Goal: Check status: Check status

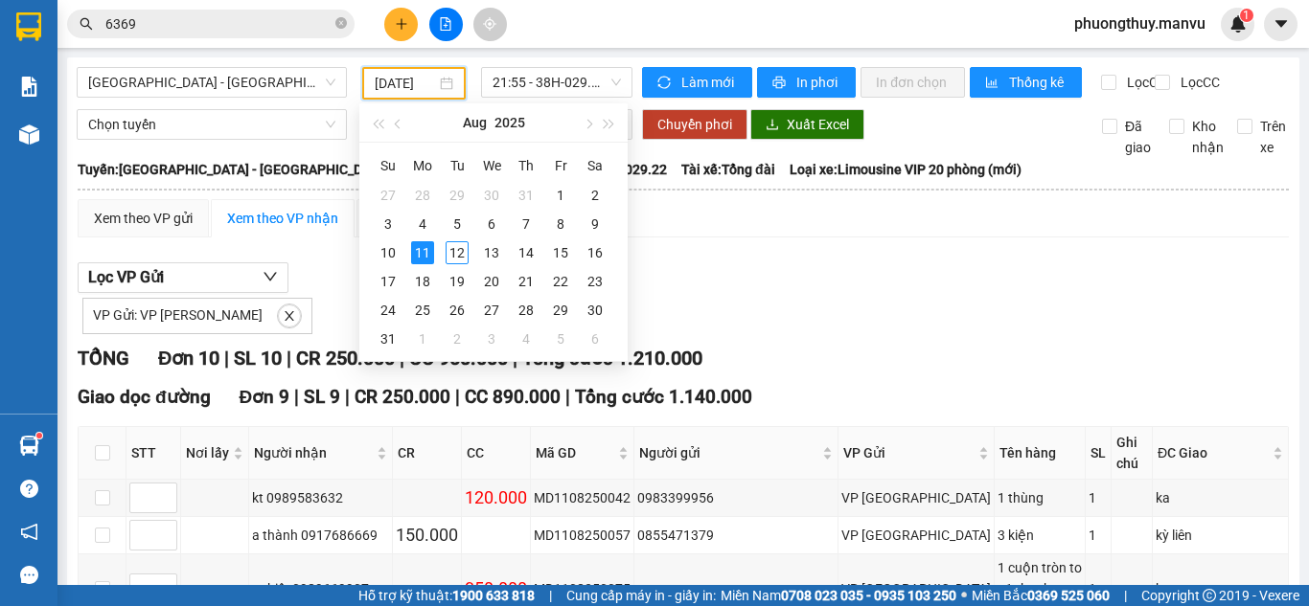
click at [425, 86] on input "[DATE]" at bounding box center [405, 83] width 61 height 21
click at [463, 252] on div "12" at bounding box center [456, 252] width 23 height 23
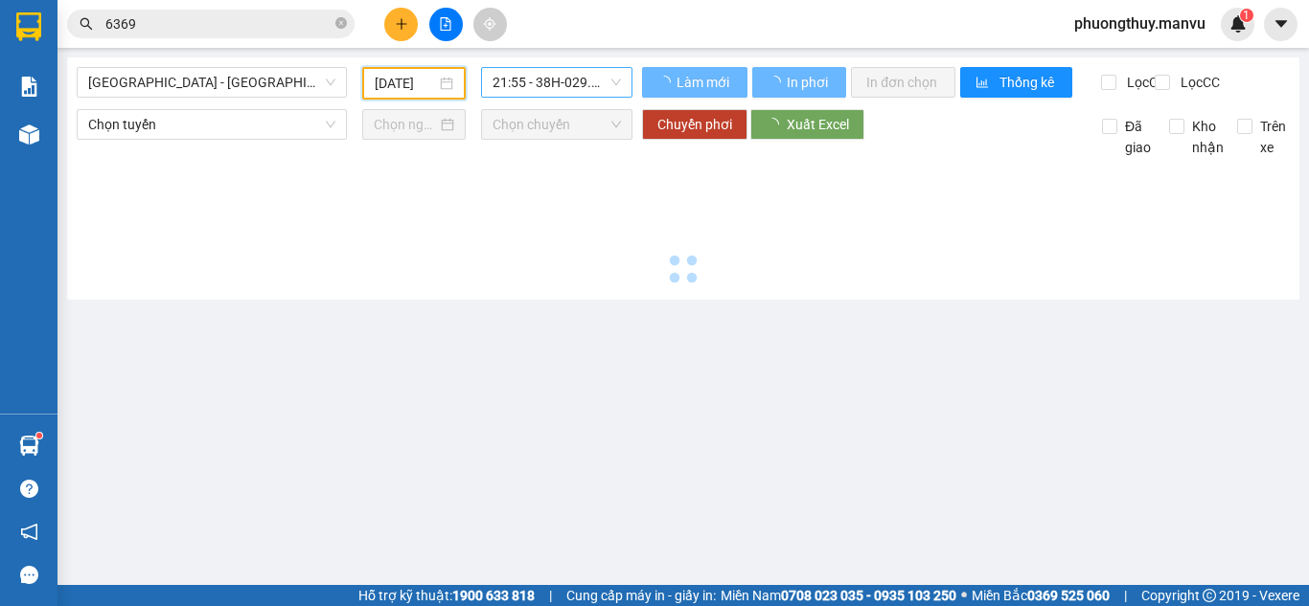
type input "[DATE]"
click at [529, 86] on span "21:55 - 38H-029.22" at bounding box center [556, 82] width 128 height 29
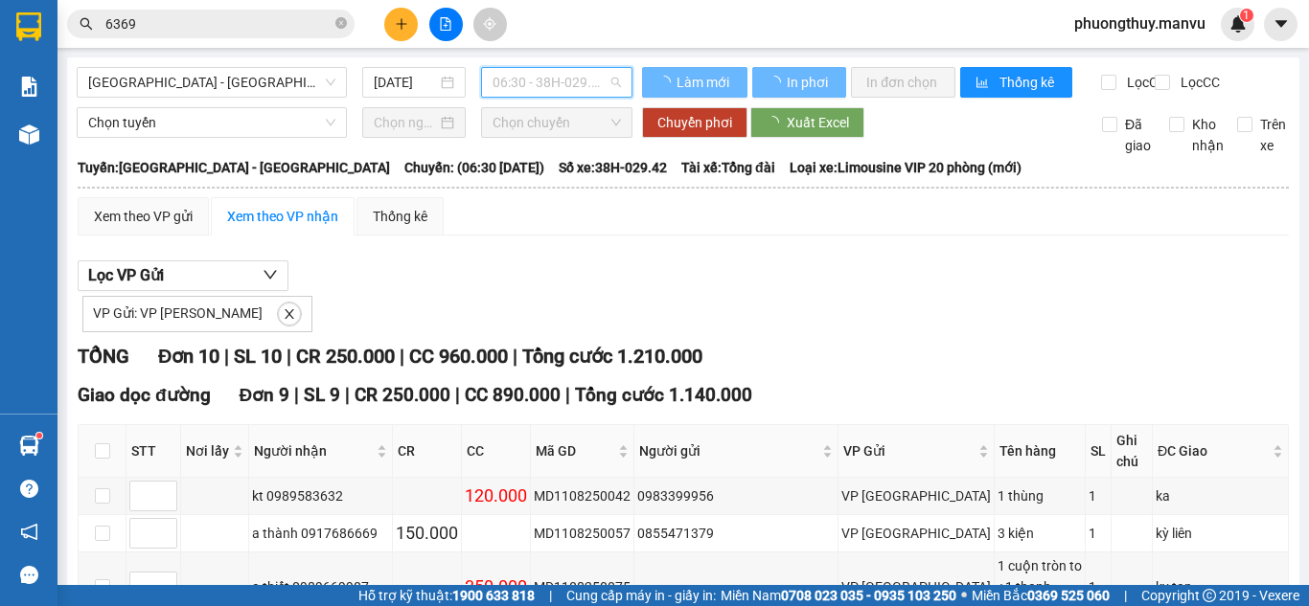
scroll to position [31, 0]
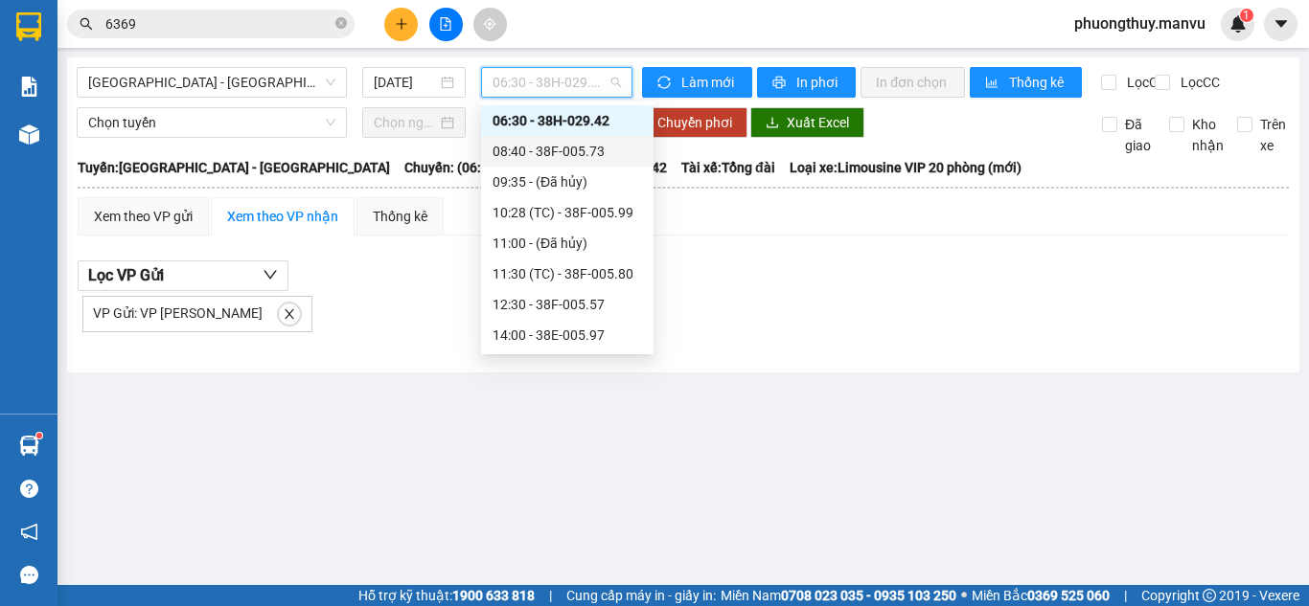
click at [534, 151] on div "08:40 - 38F-005.73" at bounding box center [566, 151] width 149 height 21
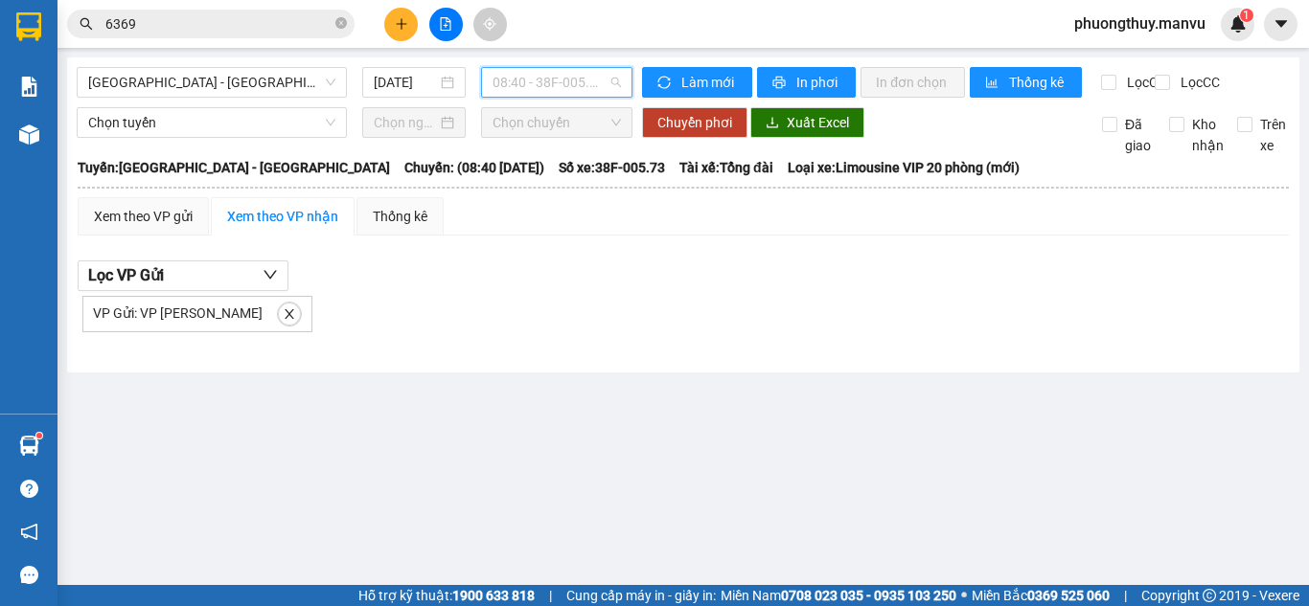
click at [552, 82] on span "08:40 - 38F-005.73" at bounding box center [556, 82] width 128 height 29
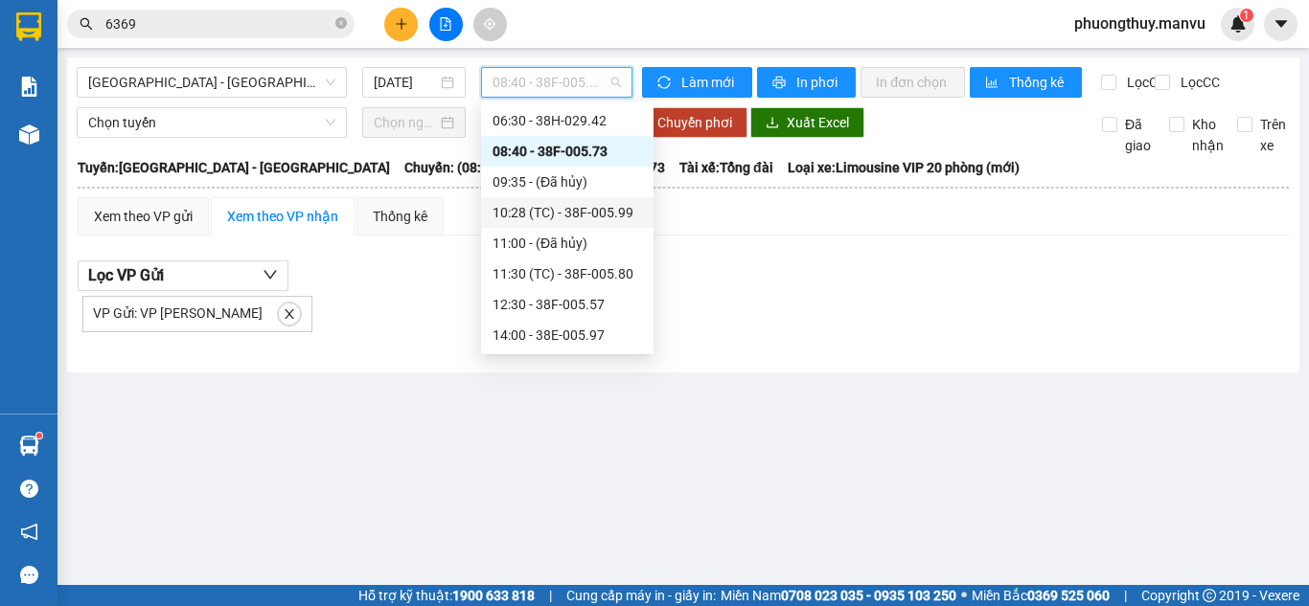
click at [574, 208] on div "10:28 (TC) - 38F-005.99" at bounding box center [566, 212] width 149 height 21
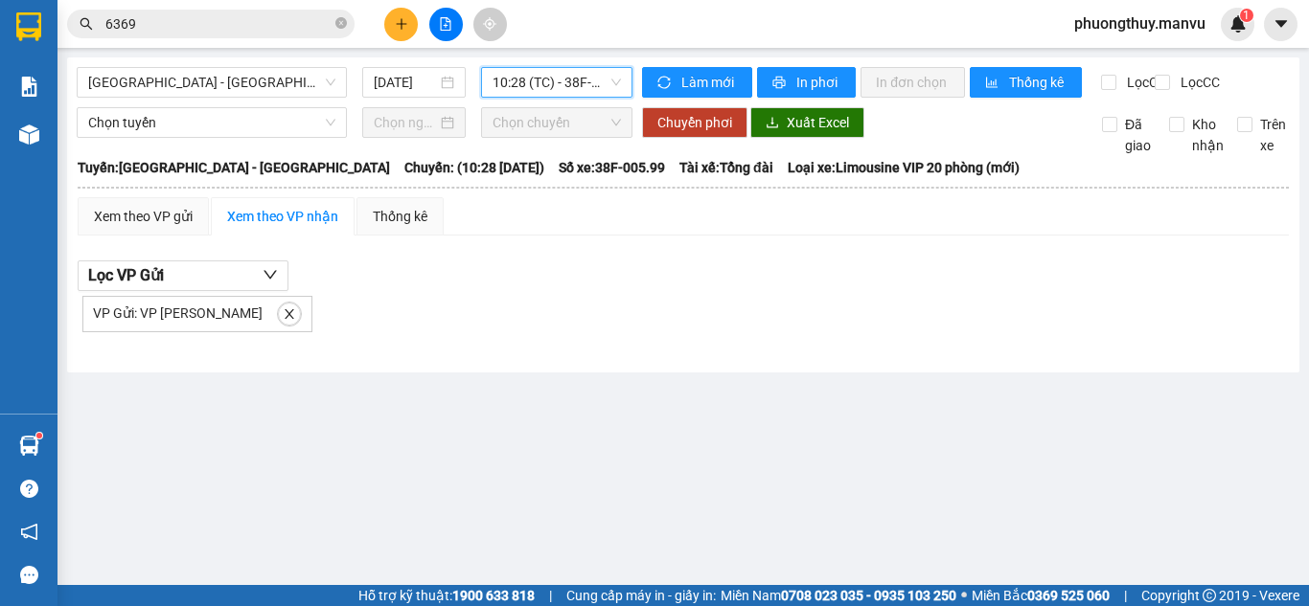
click at [554, 85] on span "10:28 (TC) - 38F-005.99" at bounding box center [556, 82] width 128 height 29
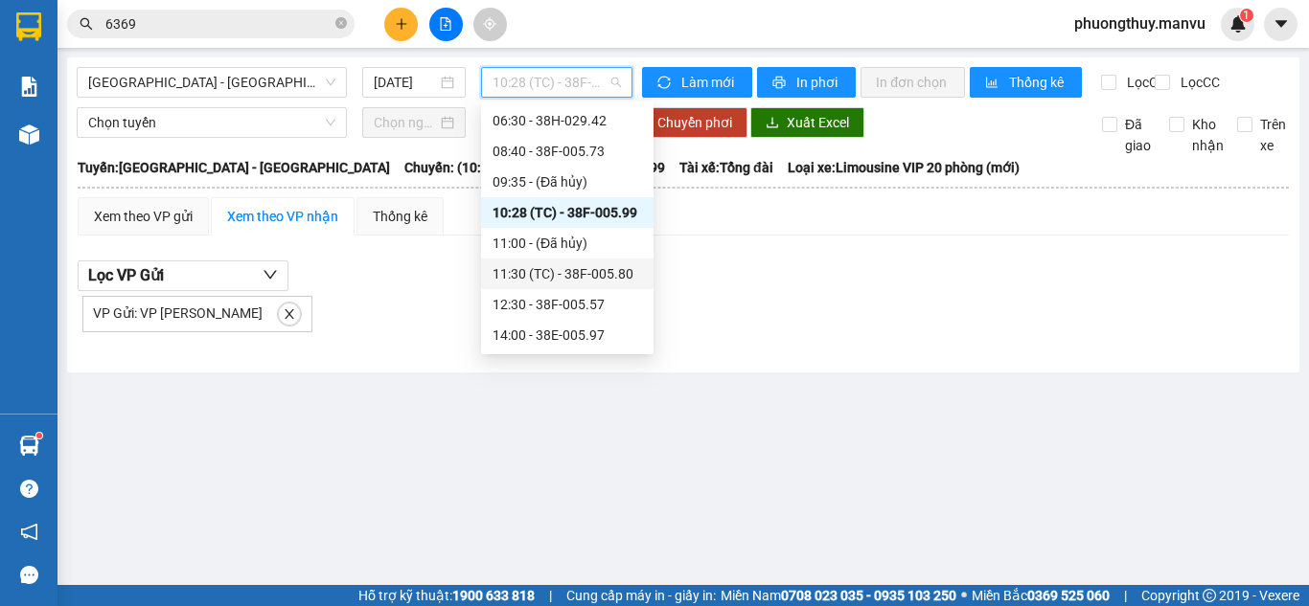
click at [576, 268] on div "11:30 (TC) - 38F-005.80" at bounding box center [566, 273] width 149 height 21
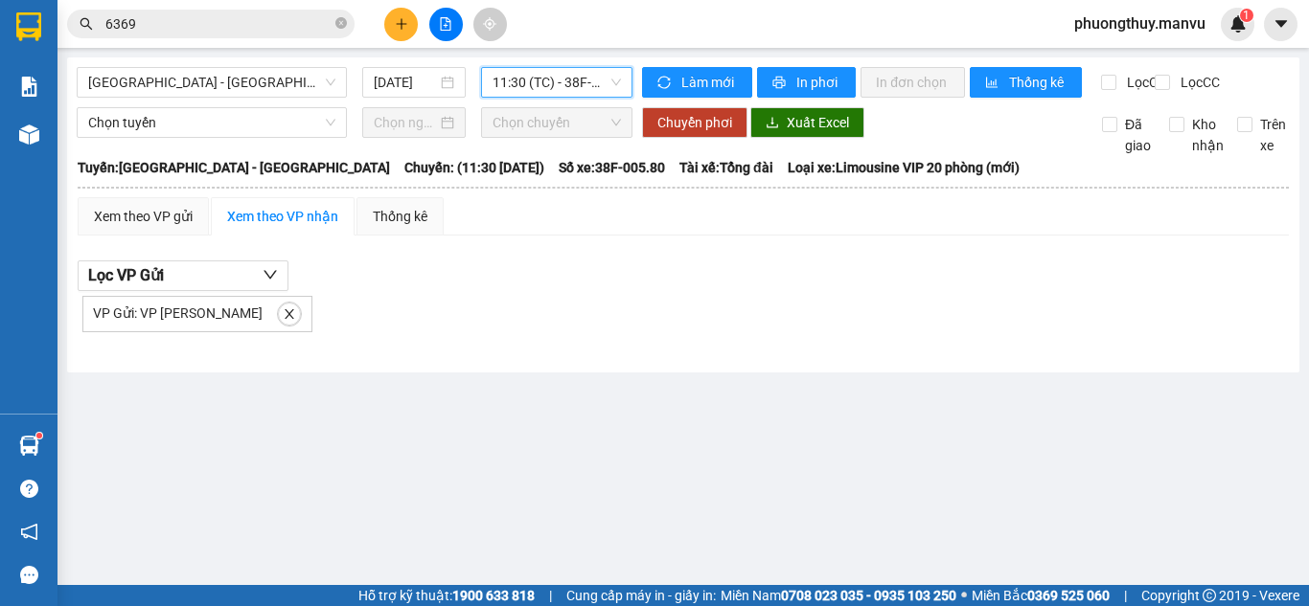
click at [541, 83] on span "11:30 (TC) - 38F-005.80" at bounding box center [556, 82] width 128 height 29
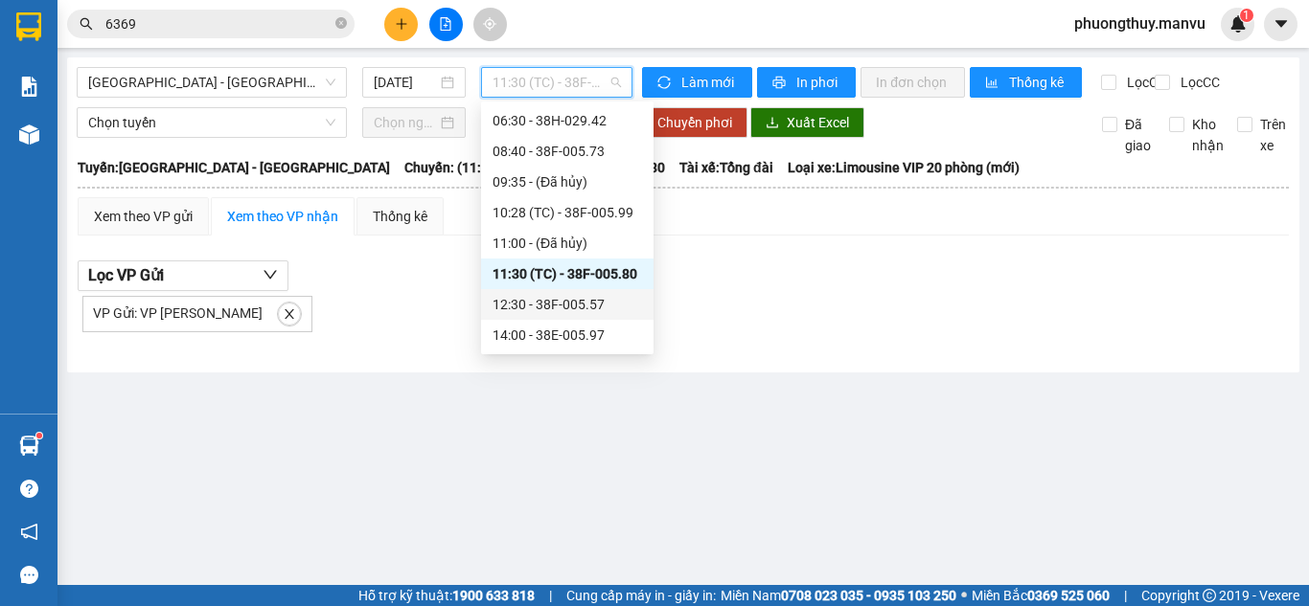
click at [581, 306] on div "12:30 - 38F-005.57" at bounding box center [566, 304] width 149 height 21
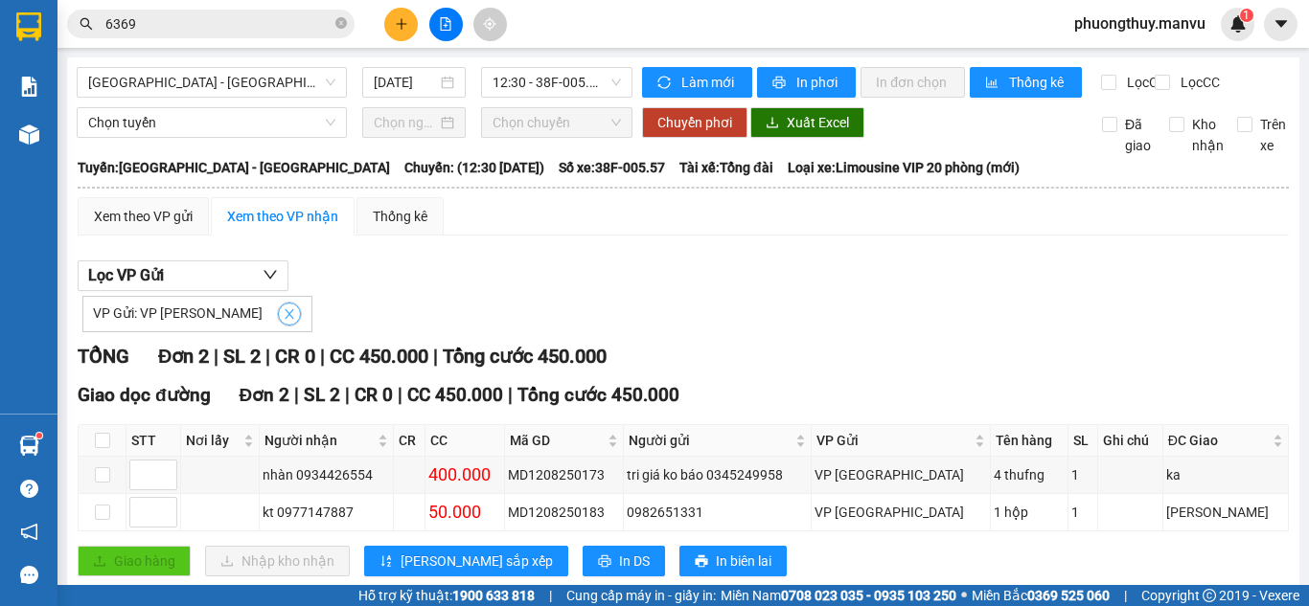
drag, startPoint x: 227, startPoint y: 331, endPoint x: 329, endPoint y: 285, distance: 111.5
click at [279, 321] on span "close" at bounding box center [289, 314] width 21 height 13
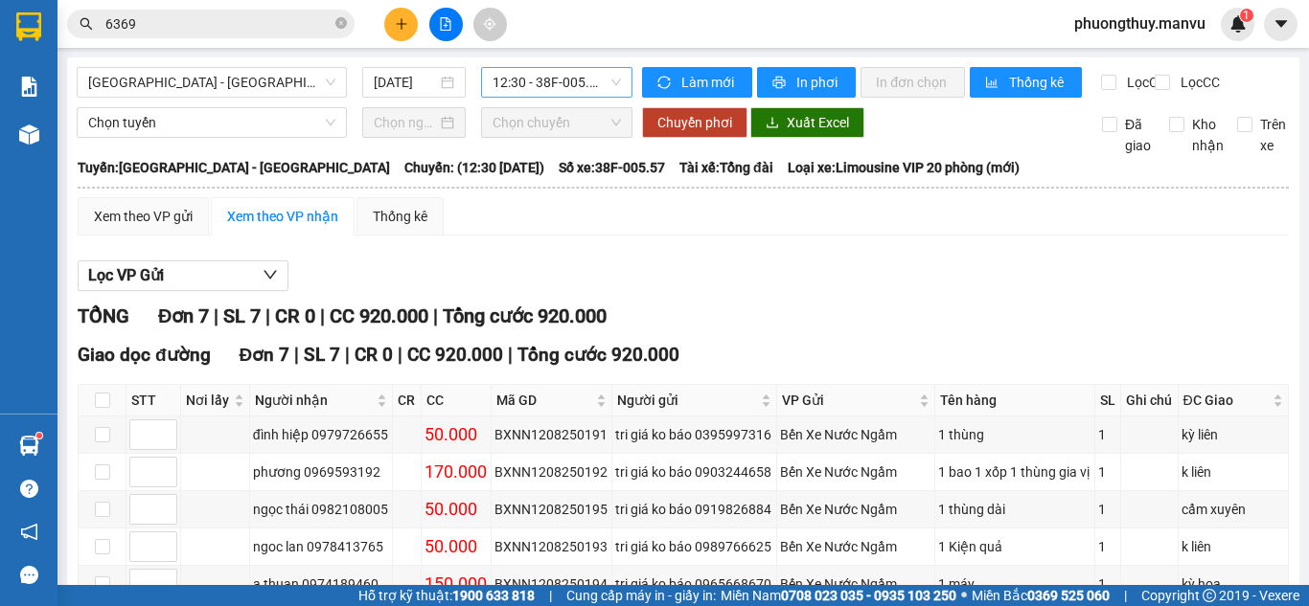
click at [540, 80] on span "12:30 - 38F-005.57" at bounding box center [556, 82] width 128 height 29
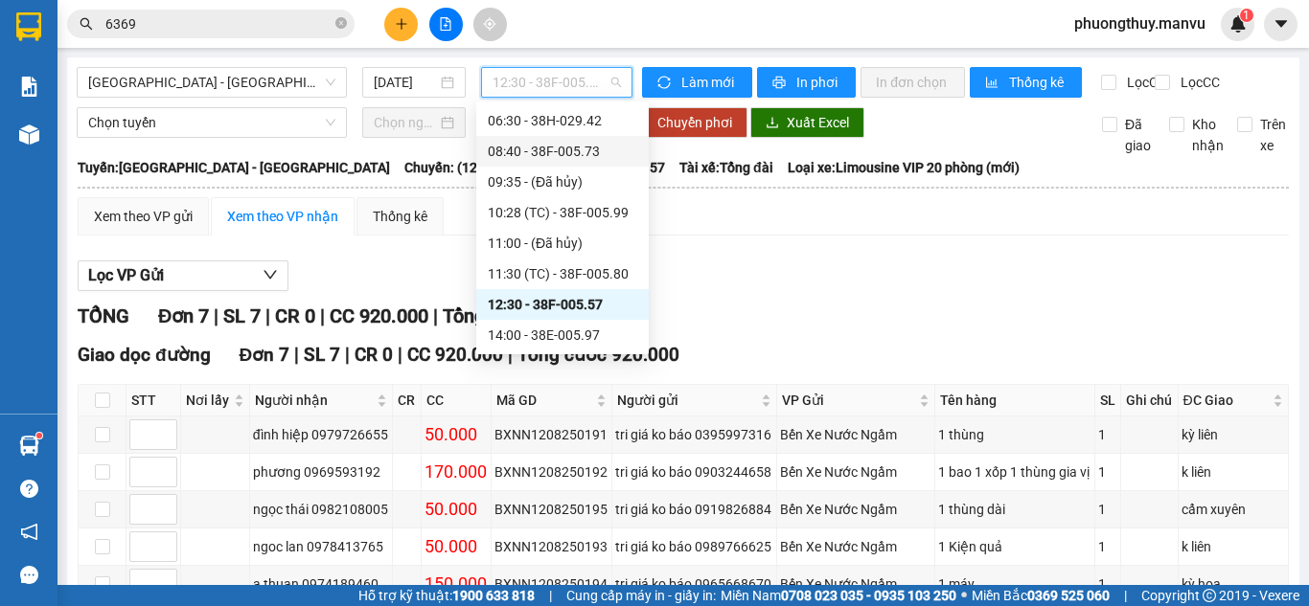
click at [537, 147] on div "08:40 - 38F-005.73" at bounding box center [562, 151] width 149 height 21
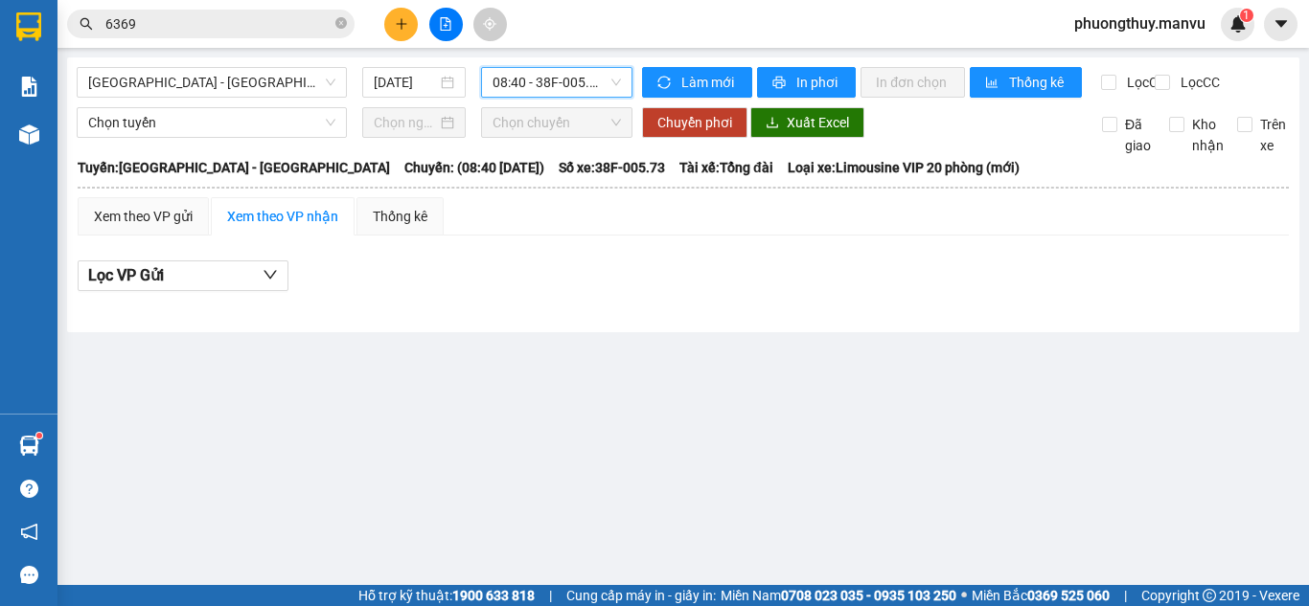
click at [571, 85] on span "08:40 - 38F-005.73" at bounding box center [556, 82] width 128 height 29
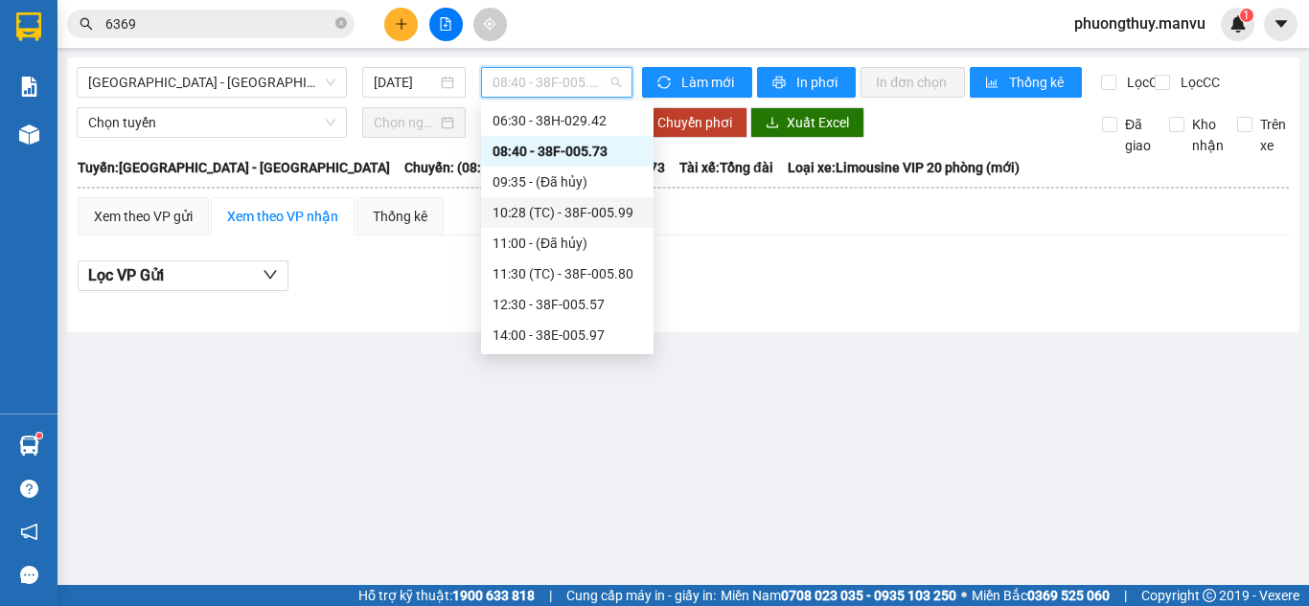
click at [566, 214] on div "10:28 (TC) - 38F-005.99" at bounding box center [566, 212] width 149 height 21
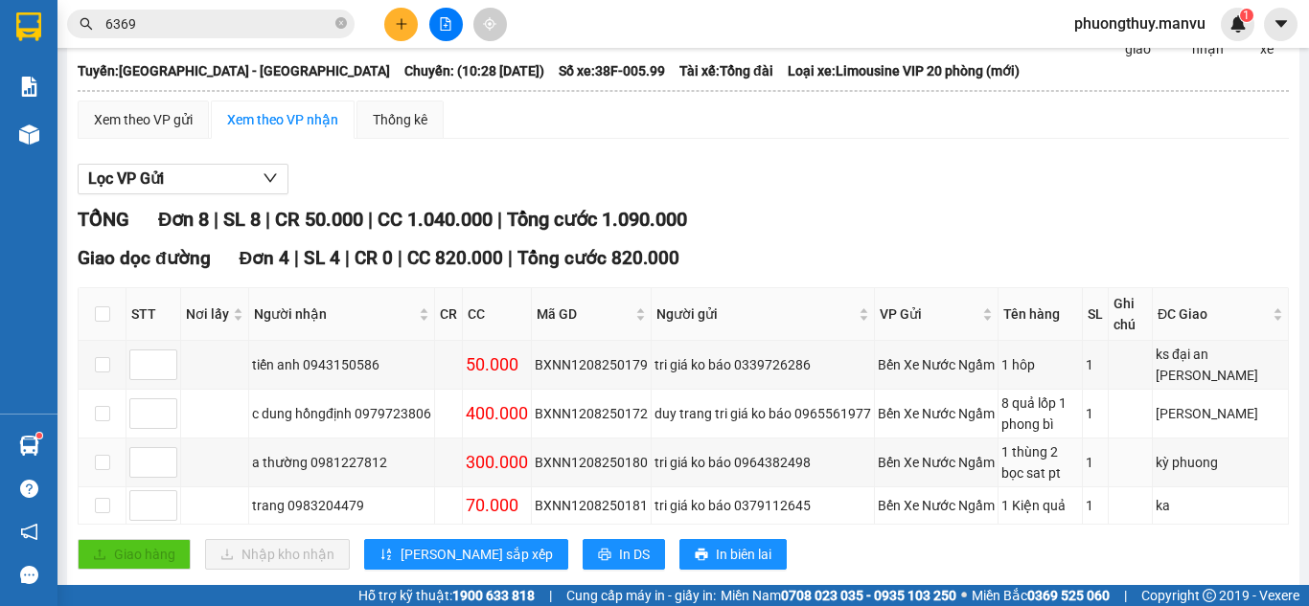
scroll to position [96, 0]
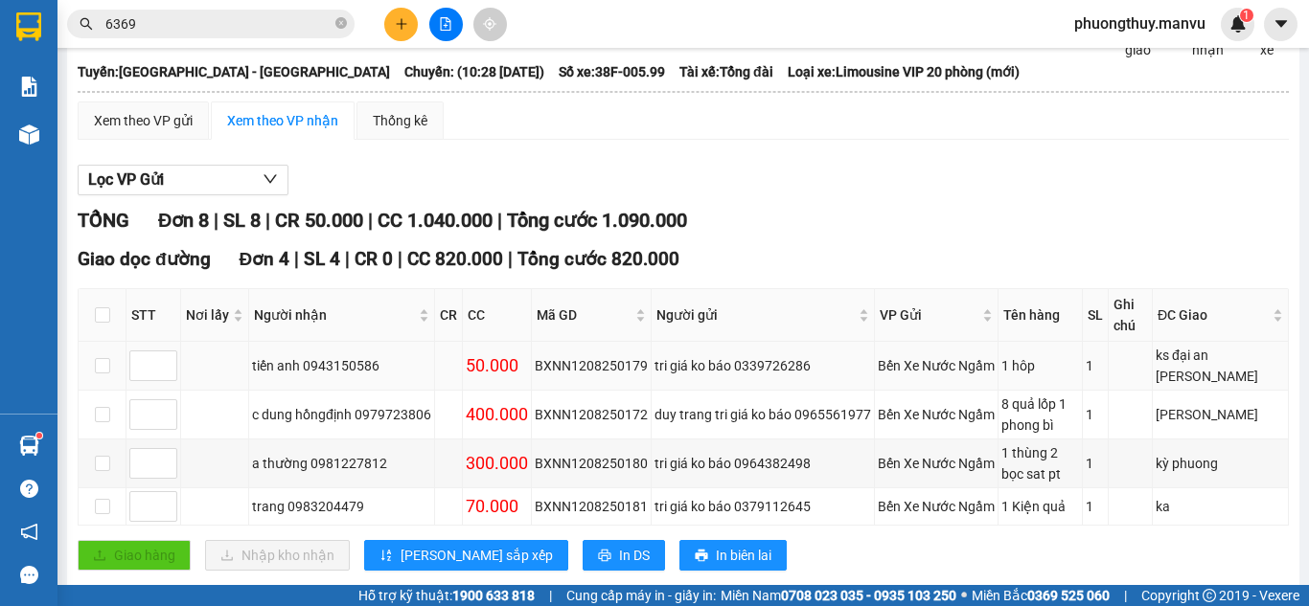
click at [338, 377] on div "tiến anh 0943150586" at bounding box center [341, 365] width 179 height 21
click at [399, 425] on div "c dung hồngđịnh 0979723806" at bounding box center [341, 414] width 179 height 21
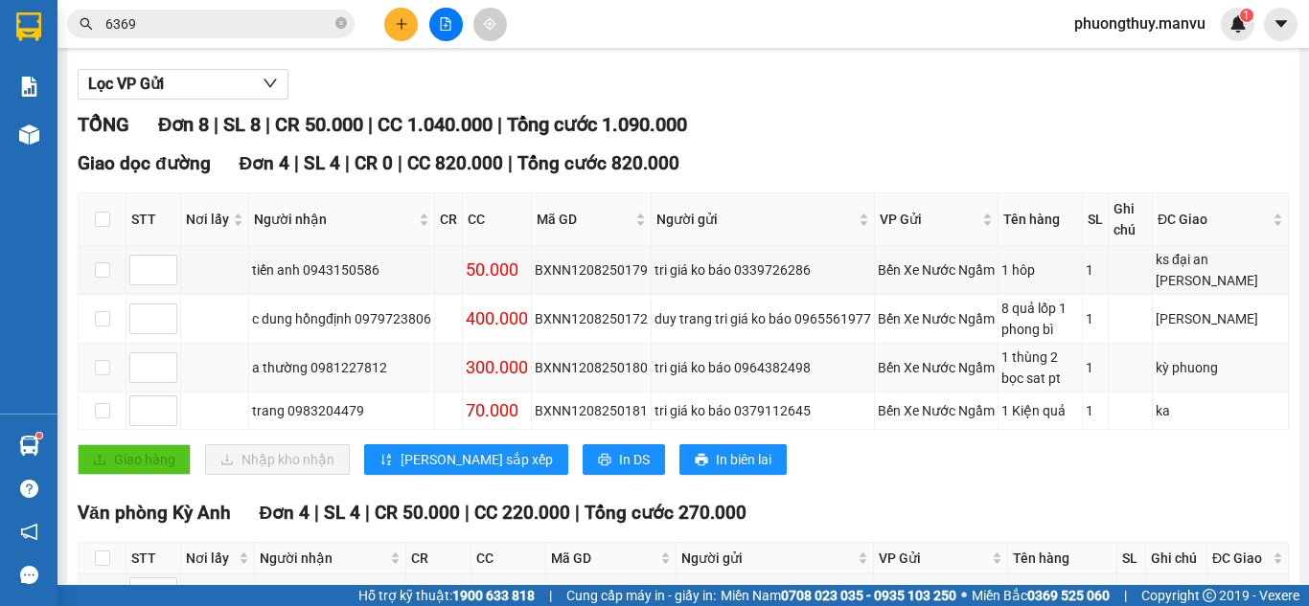
click at [329, 378] on div "a thường 0981227812" at bounding box center [341, 367] width 179 height 21
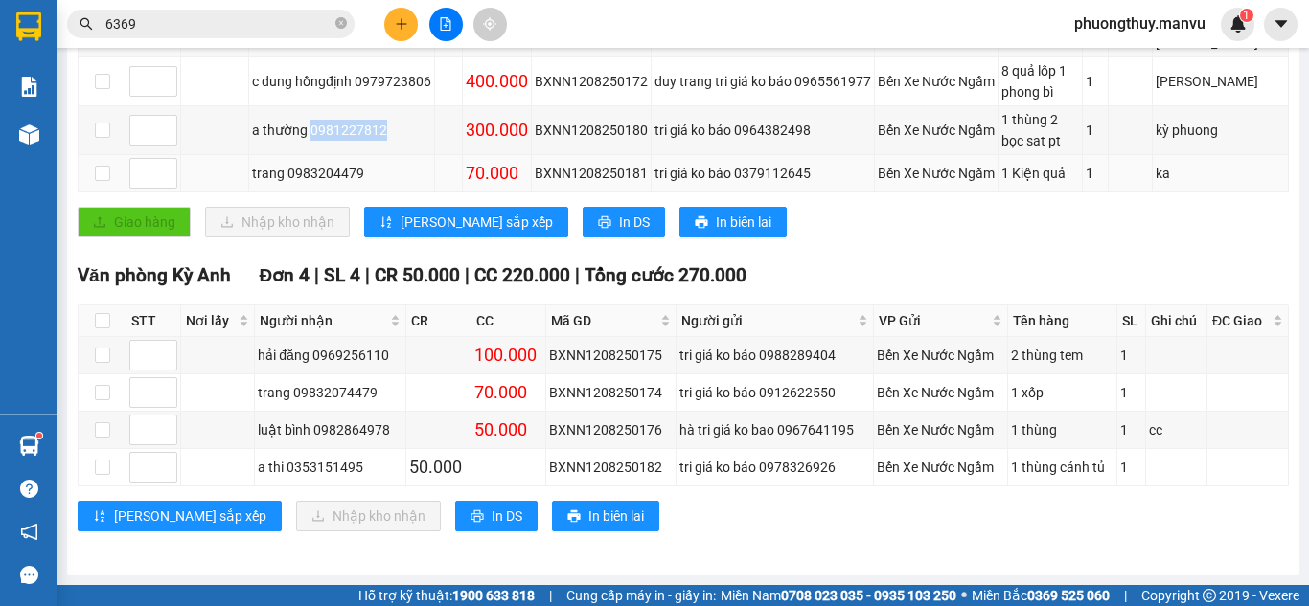
scroll to position [445, 0]
click at [344, 394] on div "trang 09832074479" at bounding box center [330, 392] width 145 height 21
click at [349, 421] on div "luật bình 0982864978" at bounding box center [330, 430] width 145 height 21
click at [696, 506] on div "[PERSON_NAME] sắp xếp Nhập kho nhận In DS In biên lai" at bounding box center [683, 516] width 1211 height 31
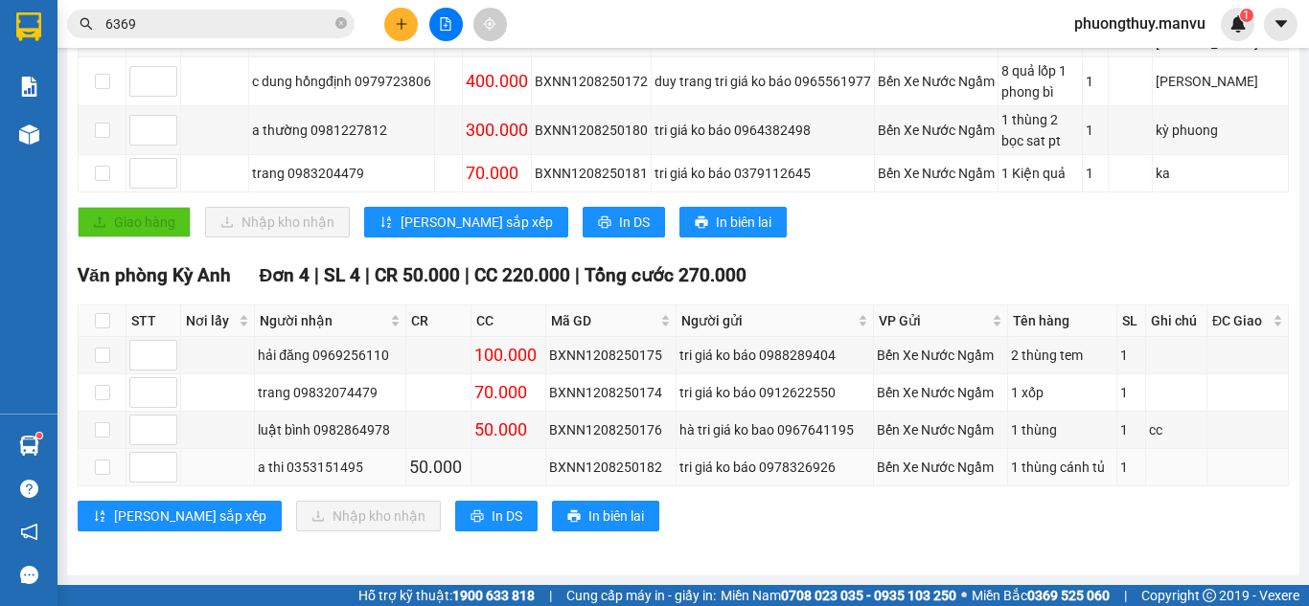
click at [336, 472] on div "a thi 0353151495" at bounding box center [330, 467] width 145 height 21
click at [333, 472] on div "a thi 0353151495" at bounding box center [330, 467] width 145 height 21
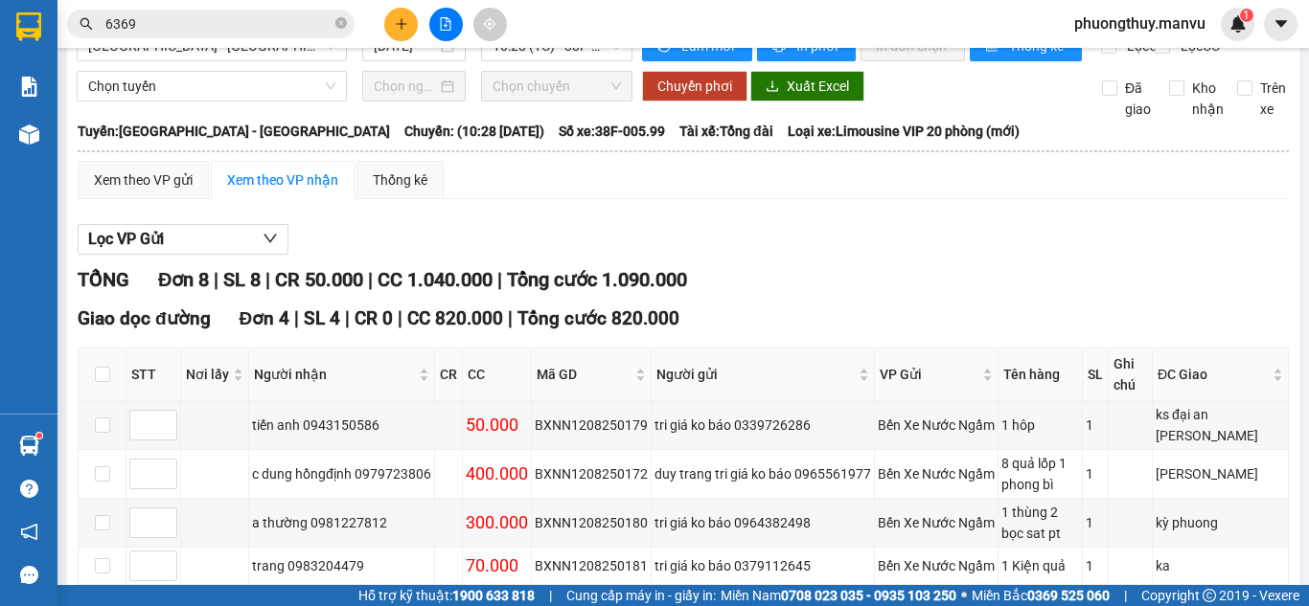
scroll to position [0, 0]
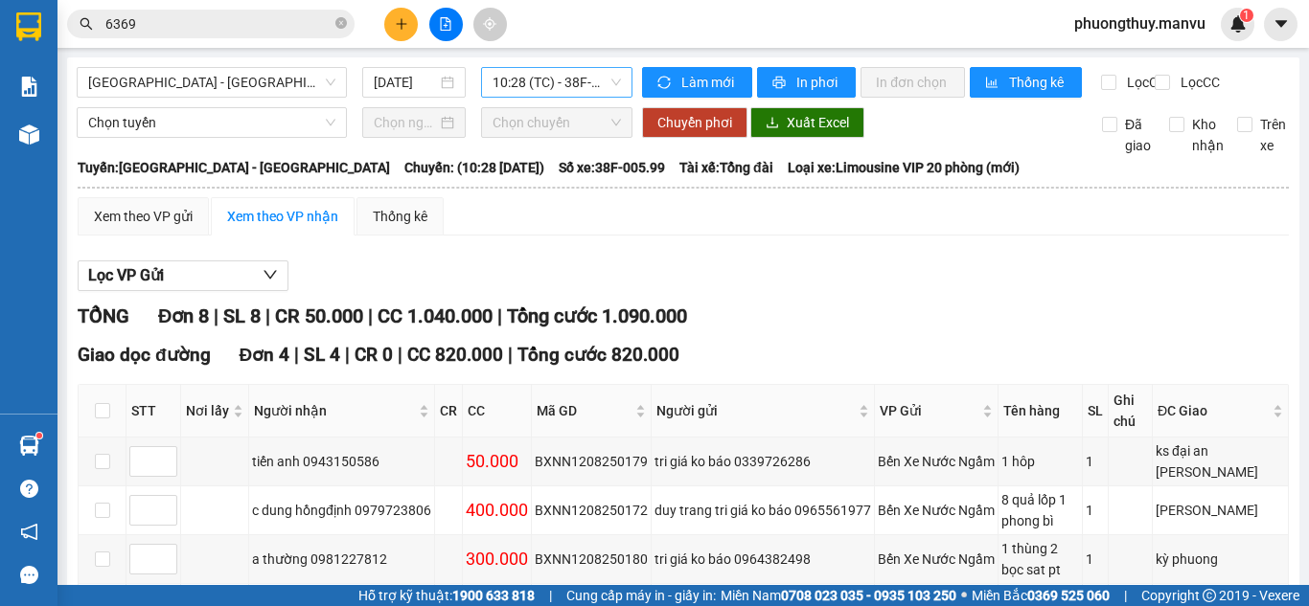
click at [530, 80] on span "10:28 (TC) - 38F-005.99" at bounding box center [556, 82] width 128 height 29
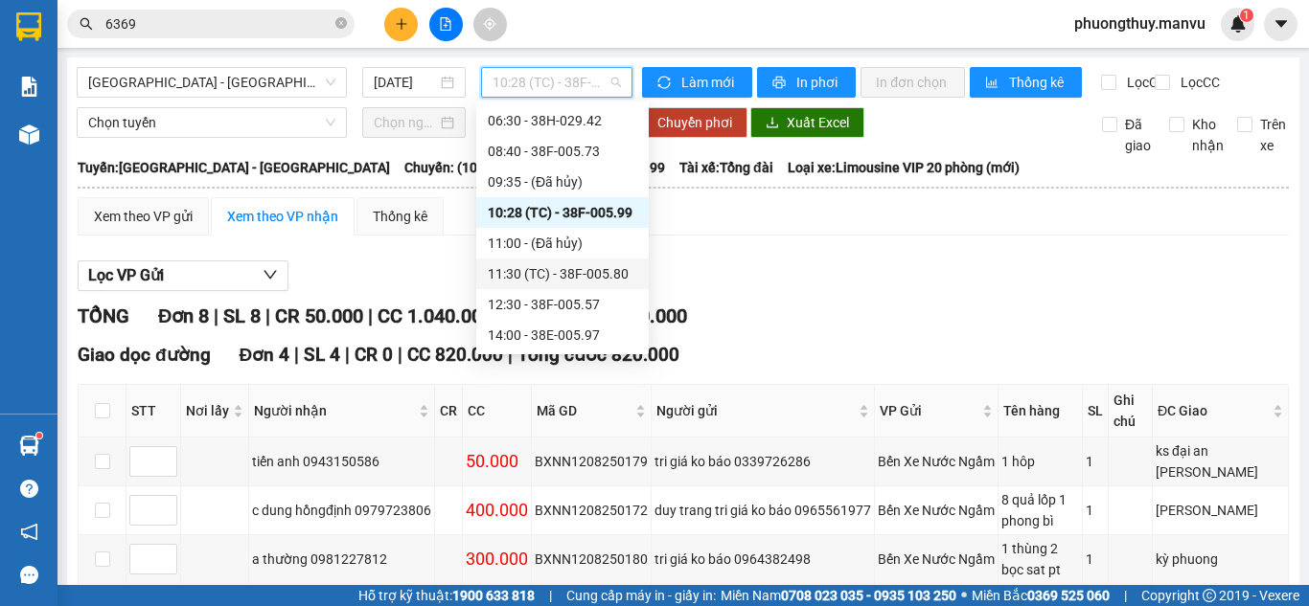
click at [540, 278] on div "11:30 (TC) - 38F-005.80" at bounding box center [562, 273] width 149 height 21
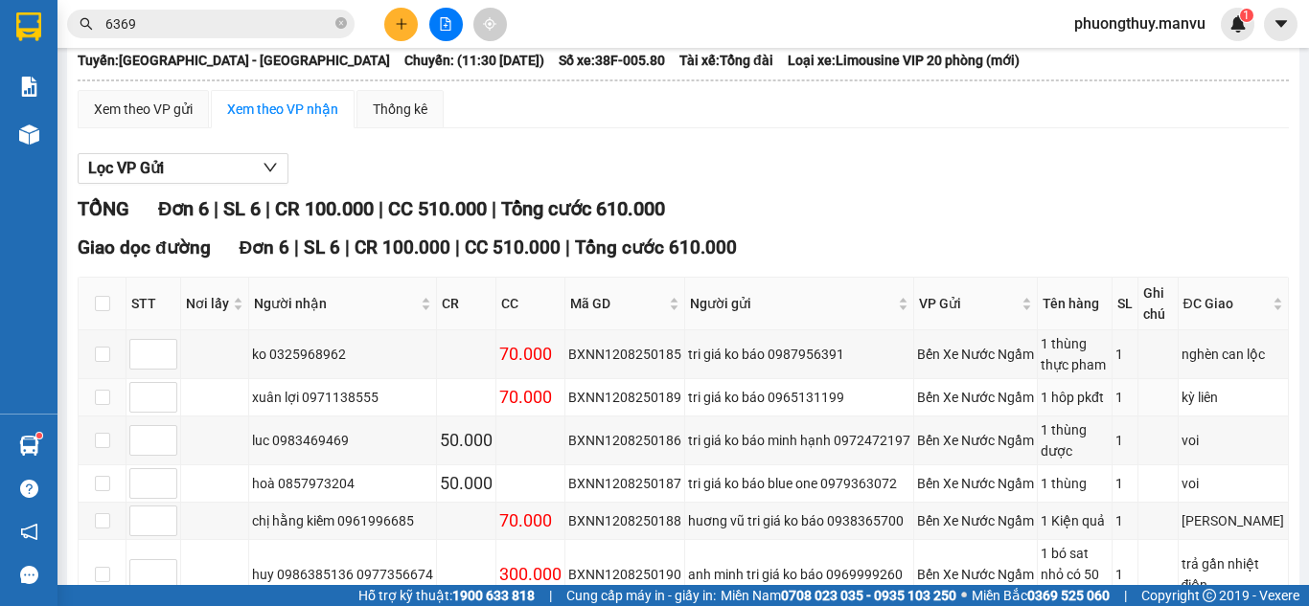
scroll to position [192, 0]
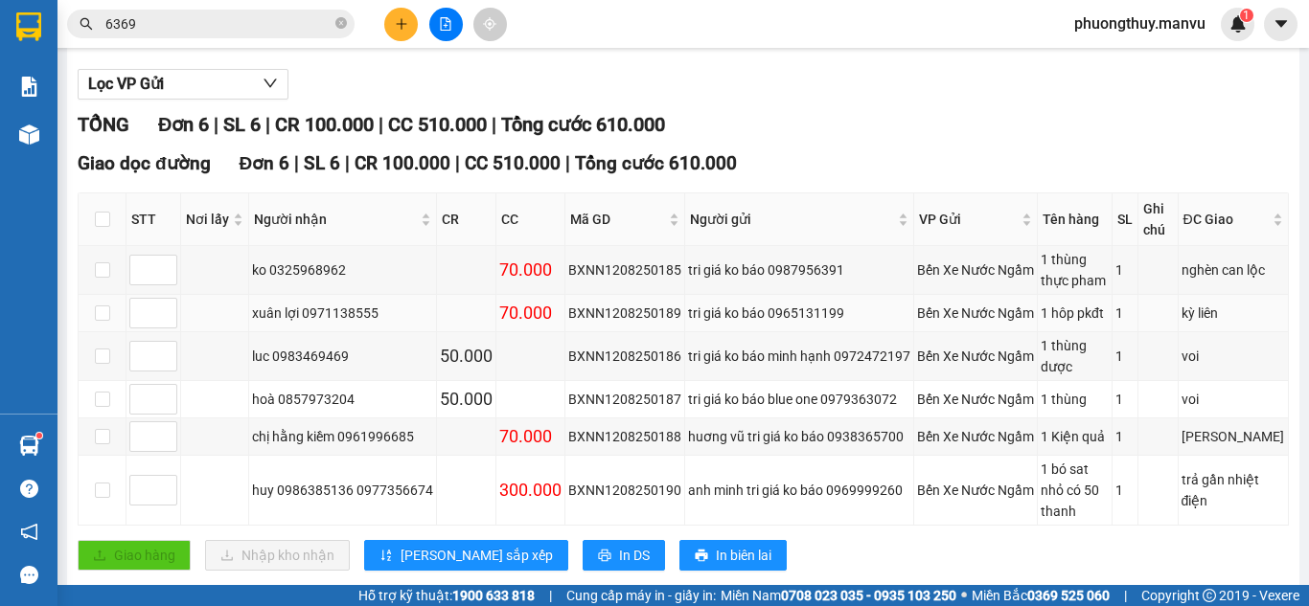
click at [344, 324] on div "xuân lợi 0971138555" at bounding box center [342, 313] width 181 height 21
click at [308, 480] on div "huy 0986385136 0977356674" at bounding box center [342, 490] width 181 height 21
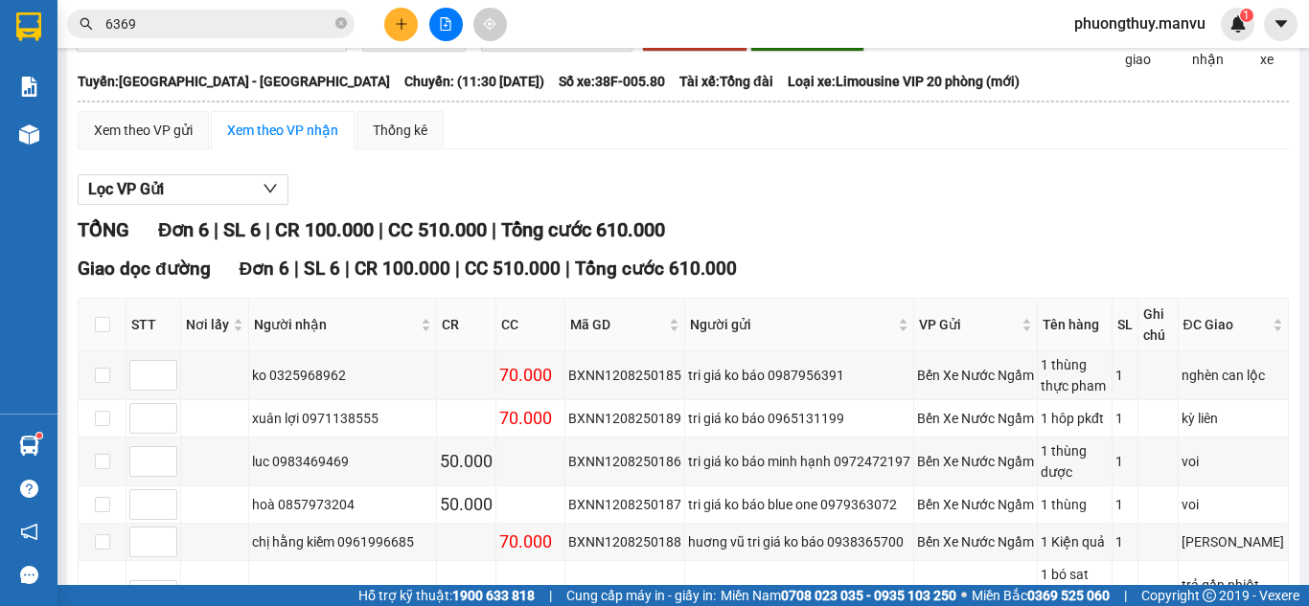
scroll to position [0, 0]
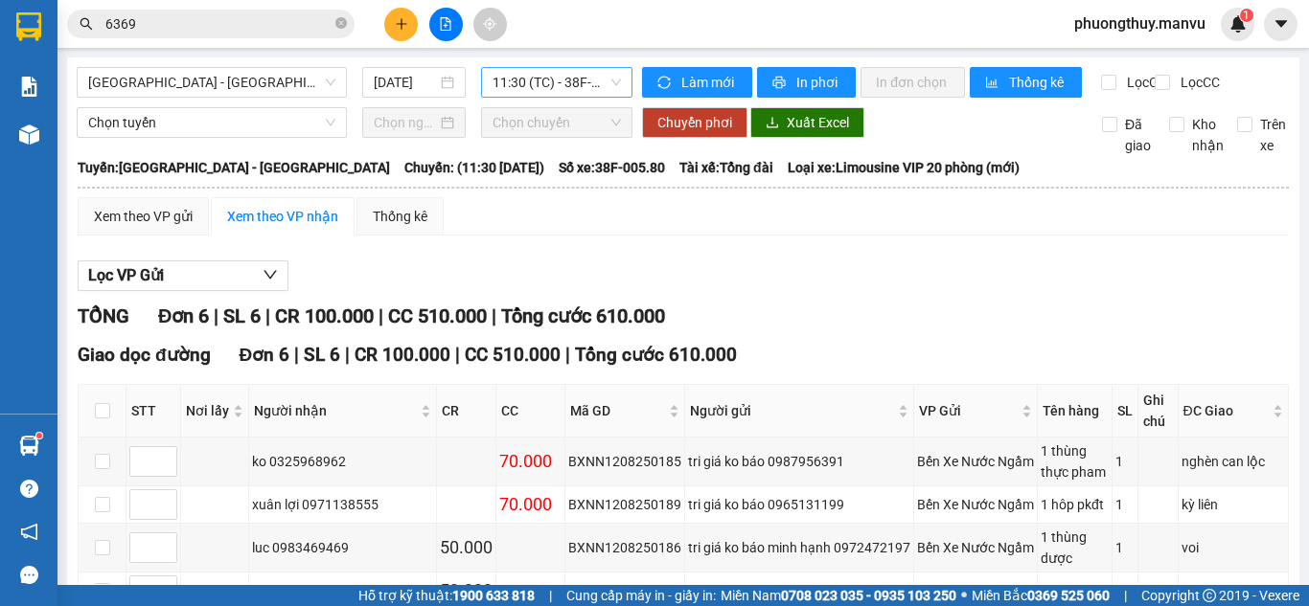
click at [582, 79] on span "11:30 (TC) - 38F-005.80" at bounding box center [556, 82] width 128 height 29
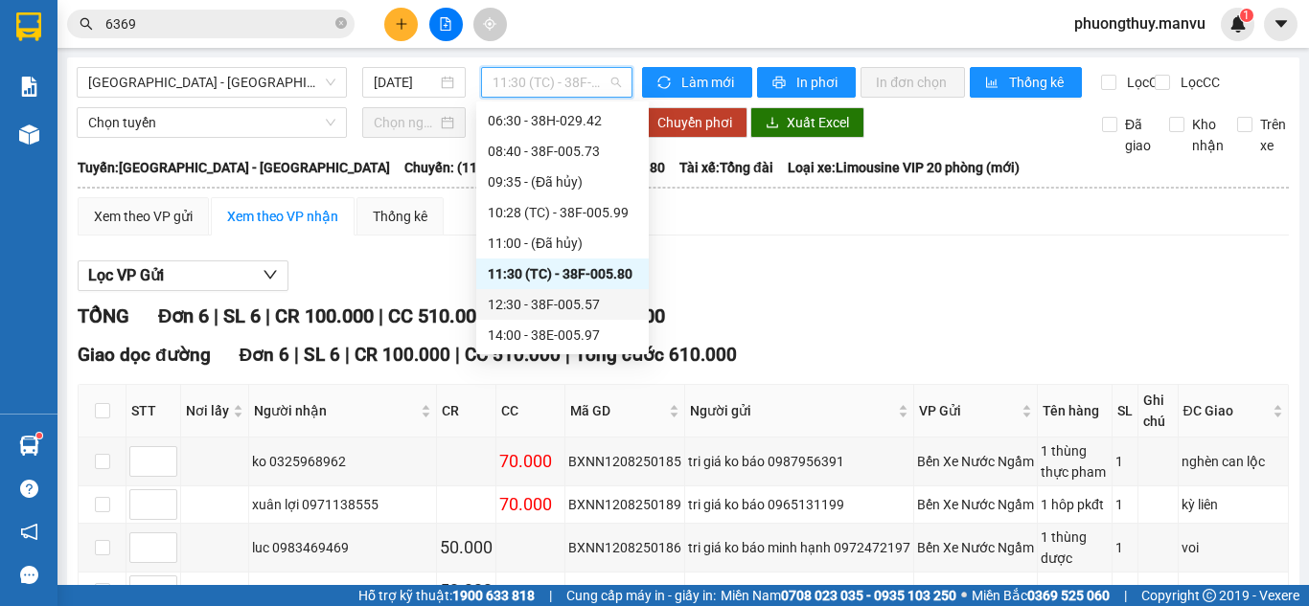
click at [553, 309] on div "12:30 - 38F-005.57" at bounding box center [562, 304] width 149 height 21
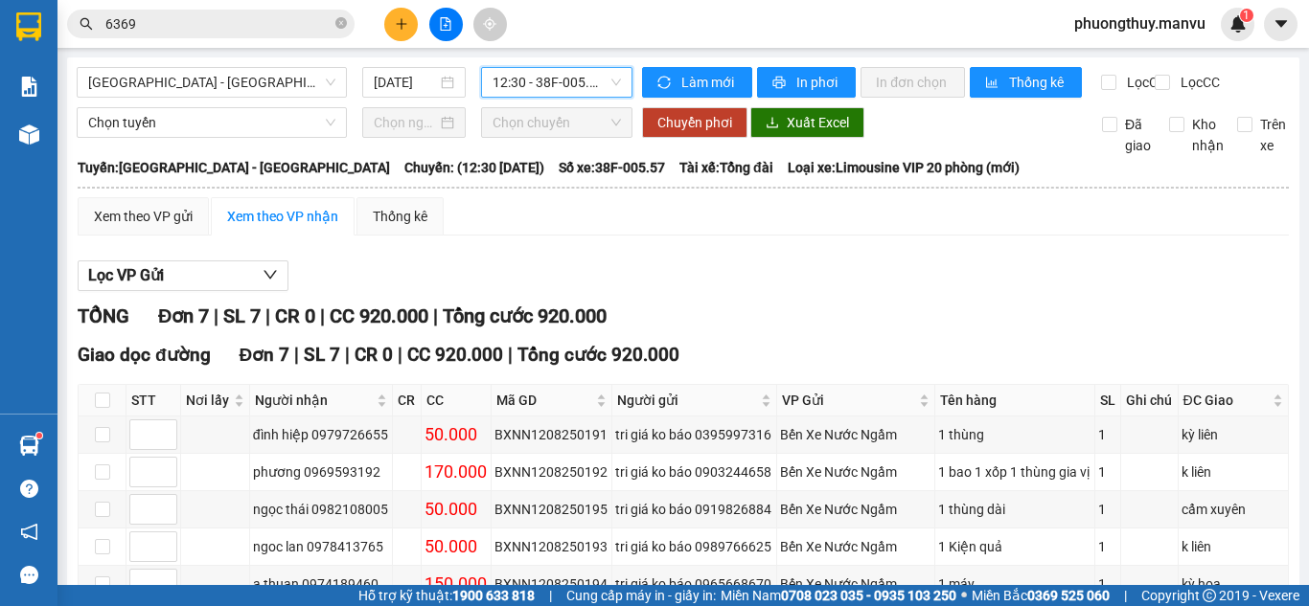
click at [503, 78] on span "12:30 - 38F-005.57" at bounding box center [556, 82] width 128 height 29
